Goal: Find specific page/section: Find specific page/section

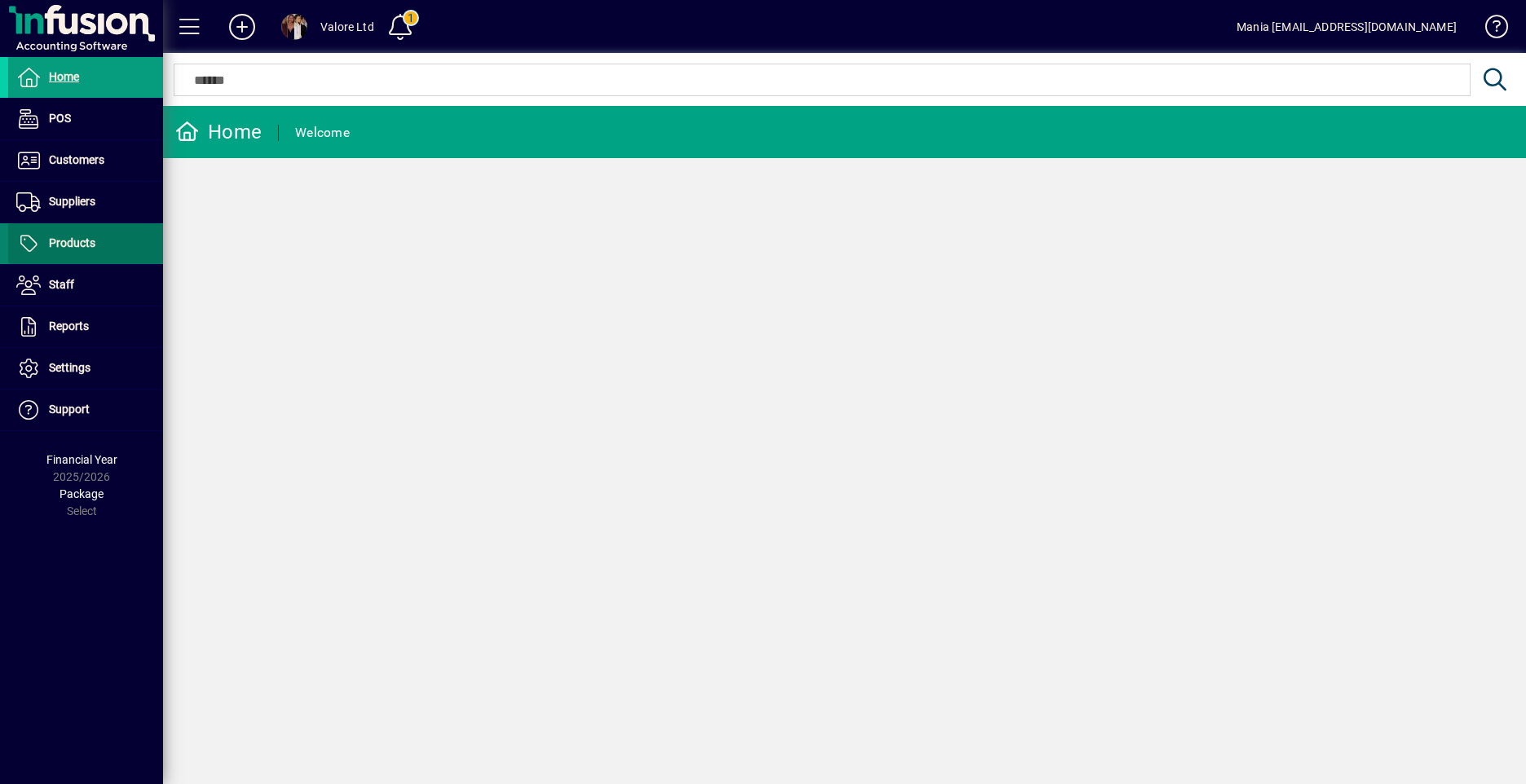
click at [57, 234] on span "Products" at bounding box center [51, 243] width 87 height 20
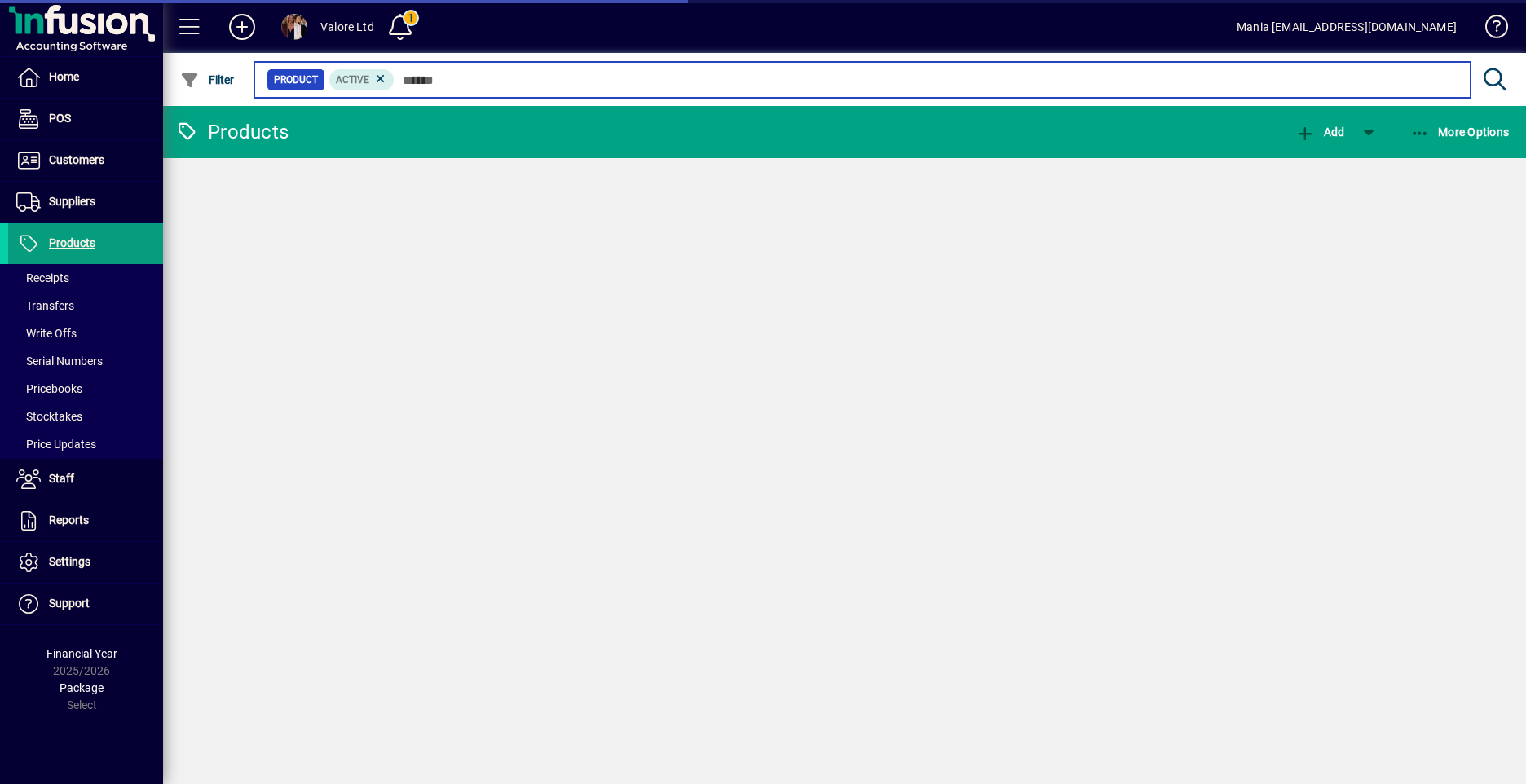
click at [447, 73] on input "text" at bounding box center [925, 79] width 1062 height 22
click at [444, 72] on input "text" at bounding box center [925, 79] width 1062 height 22
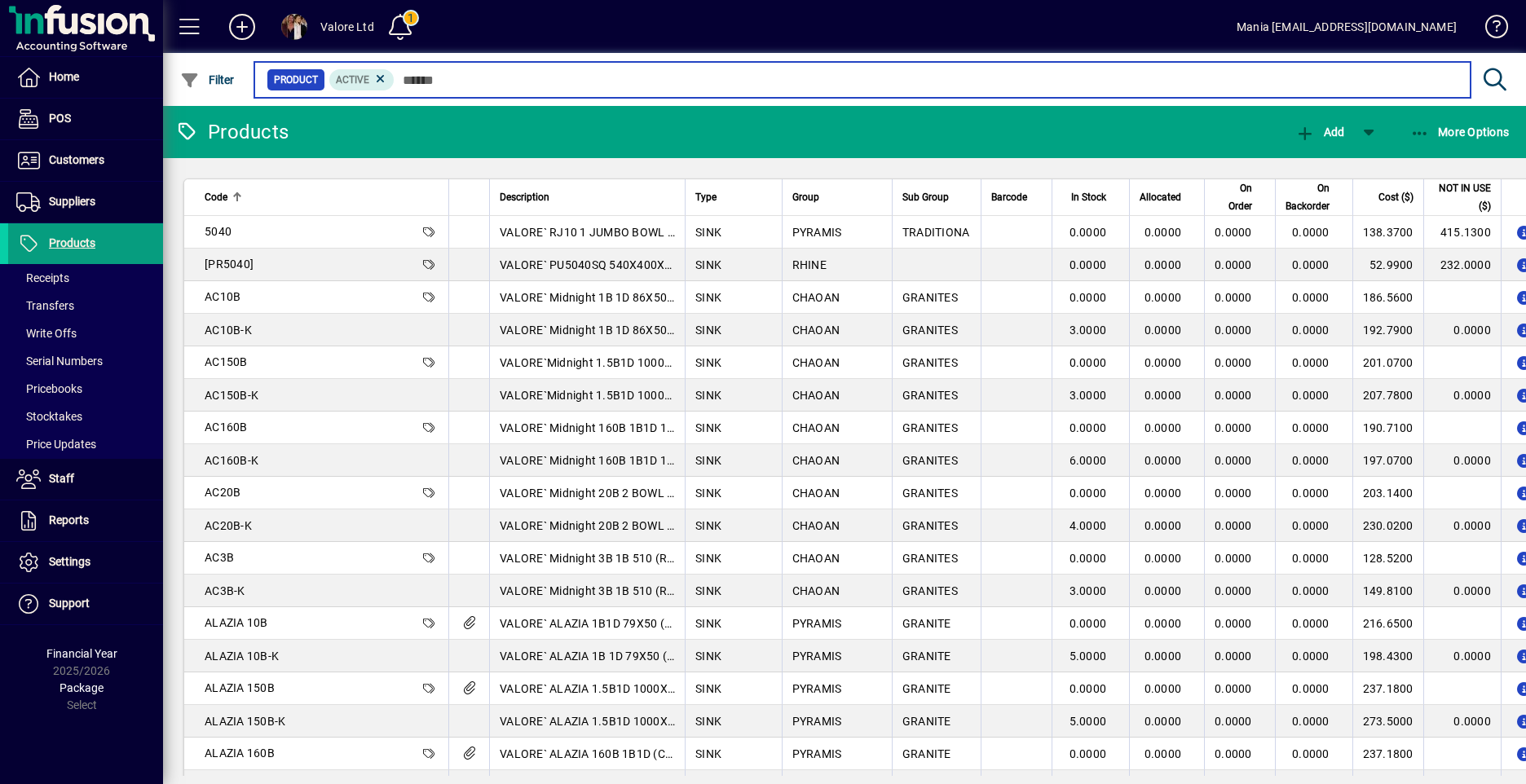
click at [406, 78] on input "text" at bounding box center [925, 79] width 1062 height 22
click at [413, 75] on input "text" at bounding box center [925, 79] width 1062 height 22
click at [413, 75] on input "text" at bounding box center [925, 79] width 1062 height 22
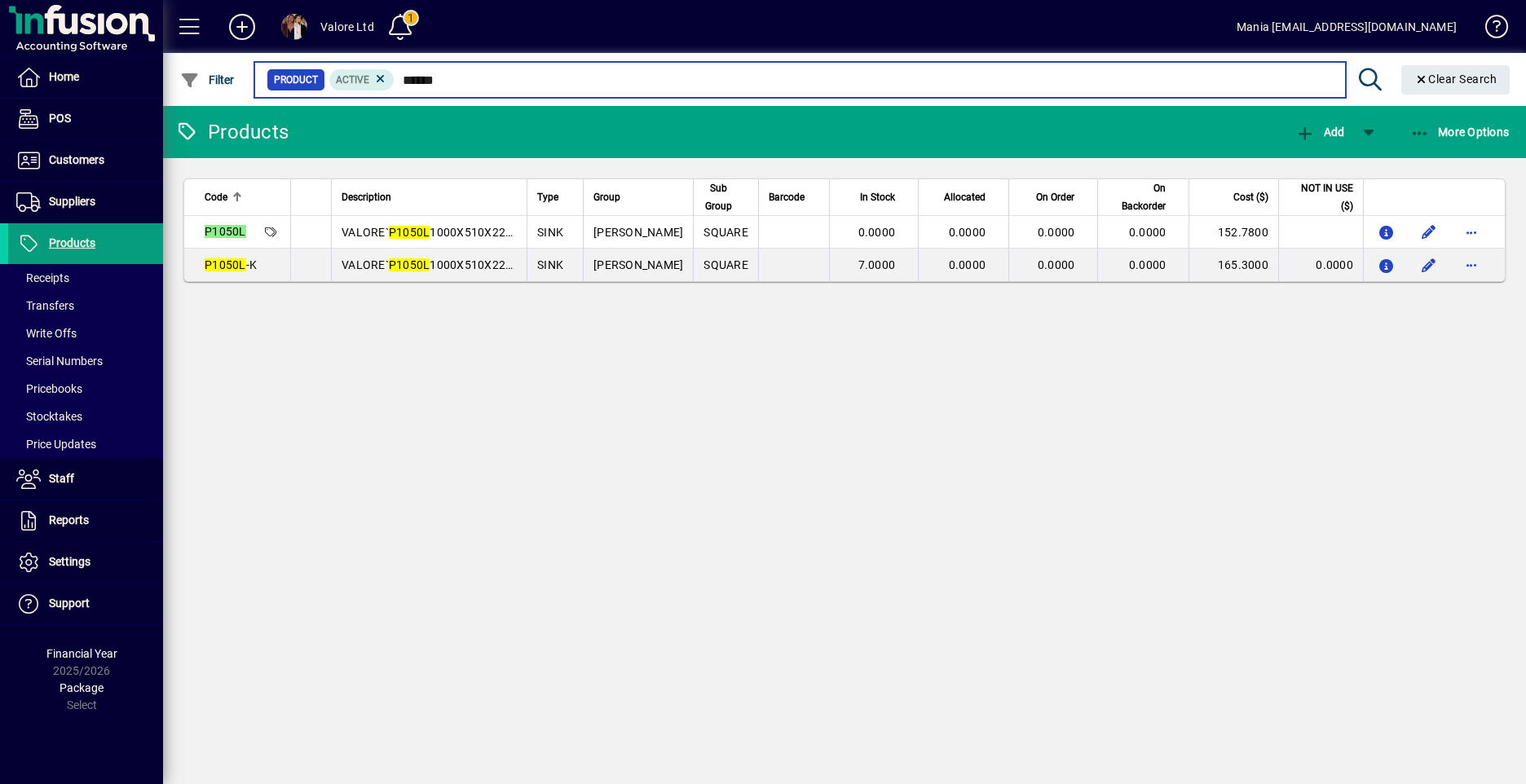
type input "******"
